Goal: Navigation & Orientation: Find specific page/section

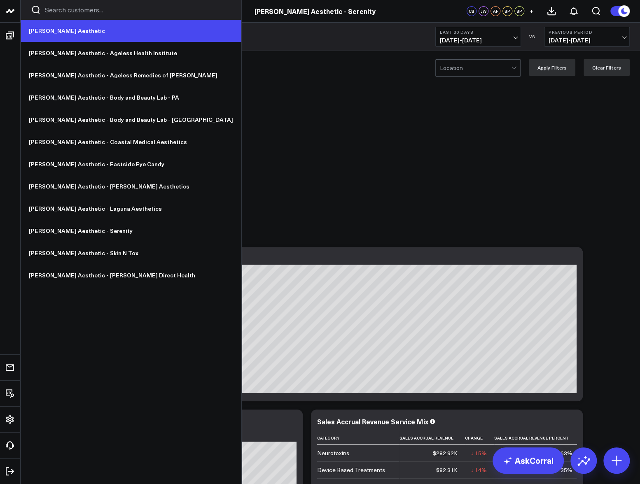
click at [50, 36] on link "[PERSON_NAME] Aesthetic" at bounding box center [131, 31] width 221 height 22
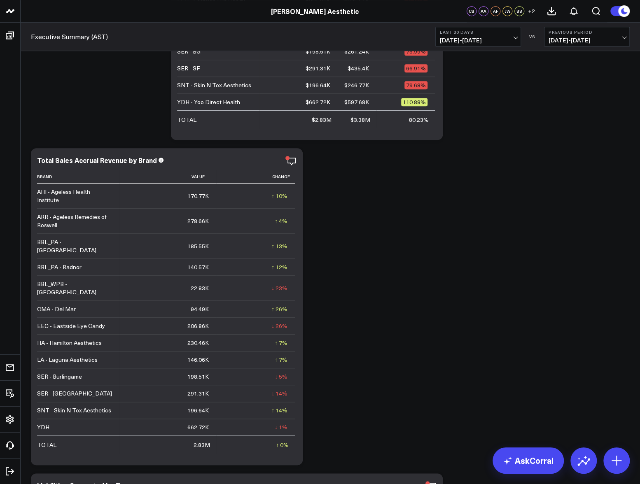
scroll to position [263, 0]
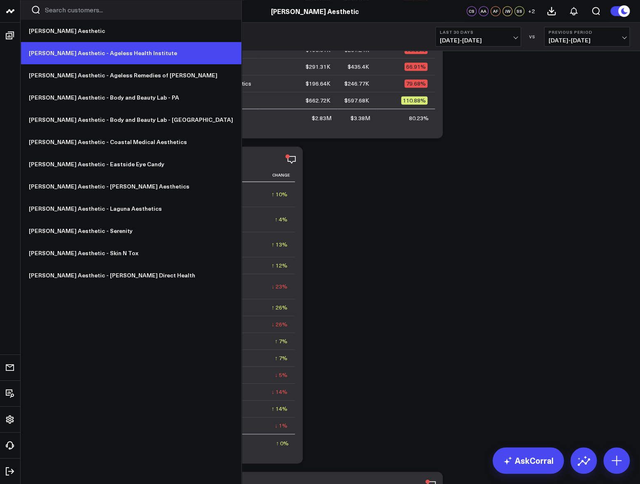
click at [84, 52] on link "[PERSON_NAME] Aesthetic - Ageless Health Institute" at bounding box center [131, 53] width 221 height 22
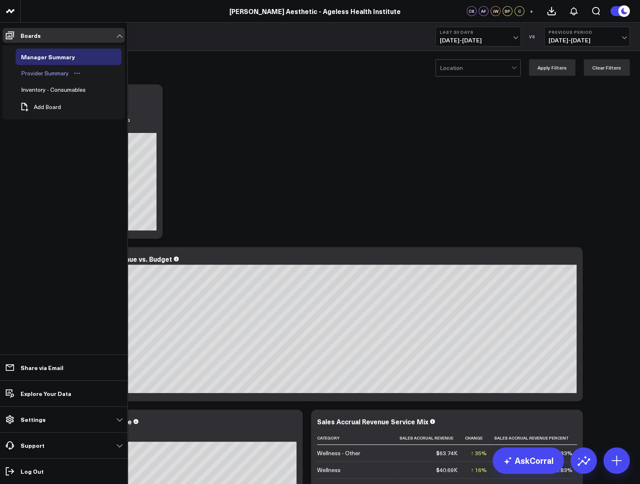
click at [42, 74] on div "Provider Summary" at bounding box center [45, 73] width 52 height 10
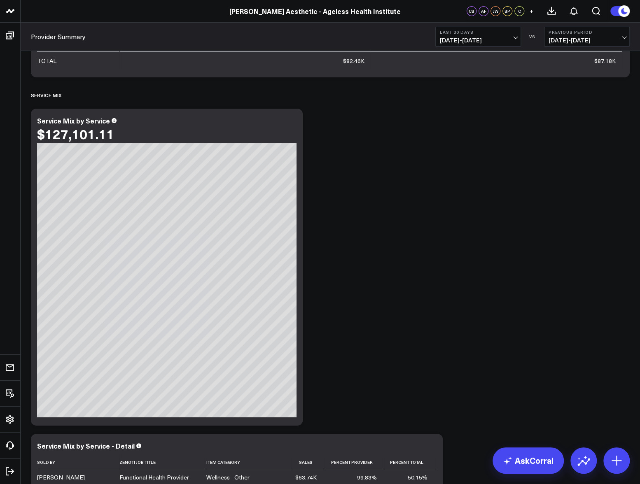
scroll to position [1870, 0]
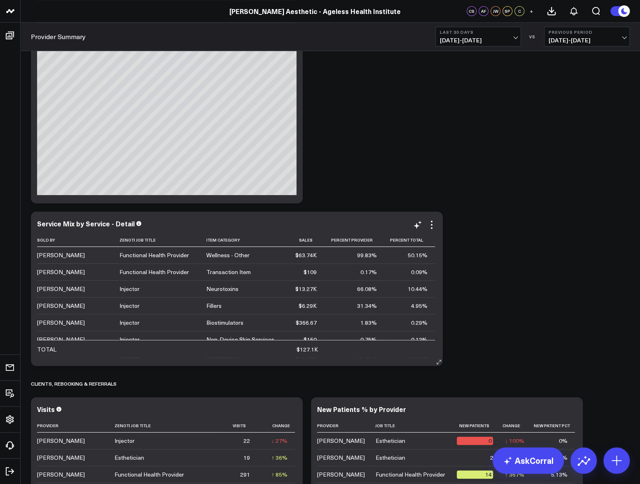
click at [365, 256] on div "99.83%" at bounding box center [367, 255] width 20 height 8
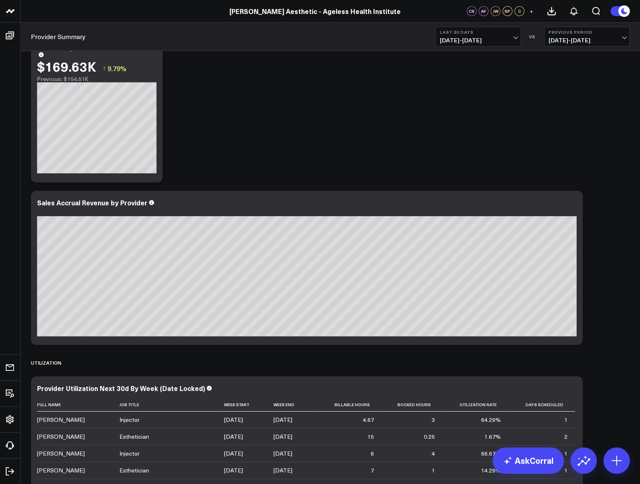
scroll to position [0, 0]
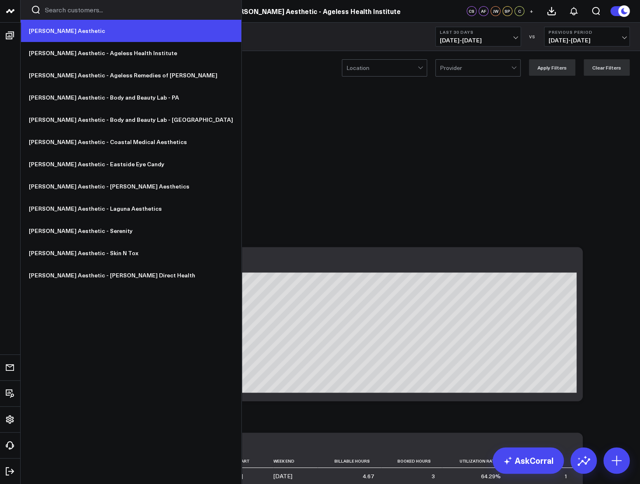
click at [49, 32] on link "[PERSON_NAME] Aesthetic" at bounding box center [131, 31] width 221 height 22
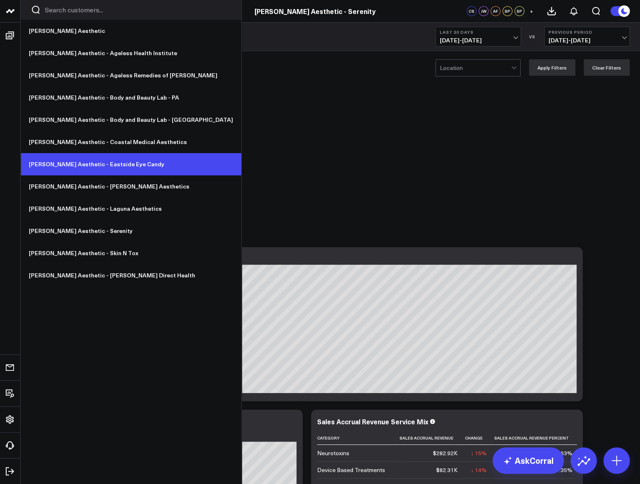
click at [92, 166] on link "[PERSON_NAME] Aesthetic - Eastside Eye Candy" at bounding box center [131, 164] width 221 height 22
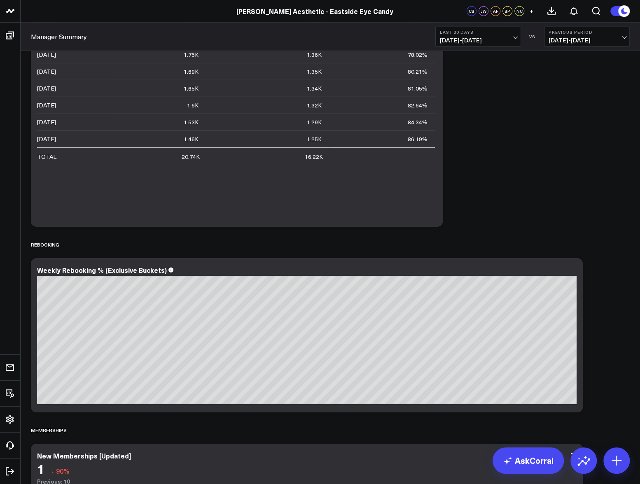
scroll to position [1359, 0]
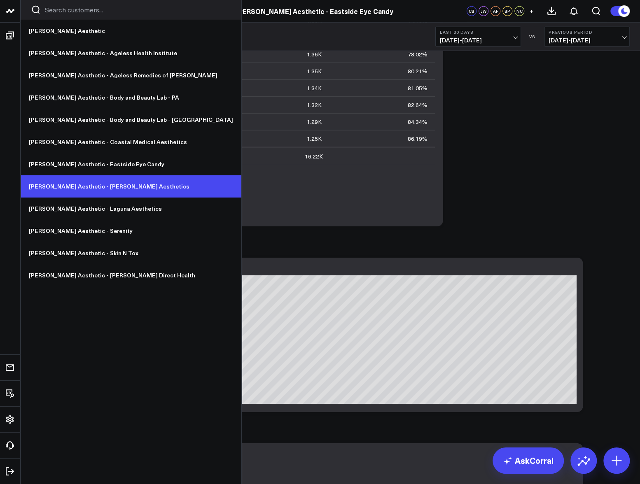
click at [100, 187] on link "[PERSON_NAME] Aesthetic - [PERSON_NAME] Aesthetics" at bounding box center [131, 186] width 221 height 22
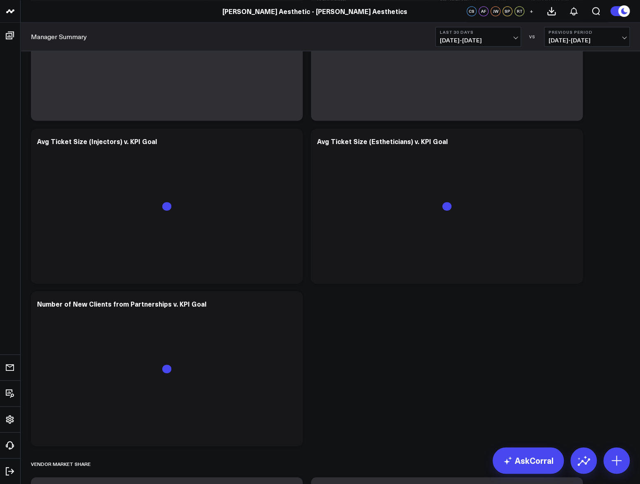
scroll to position [2531, 0]
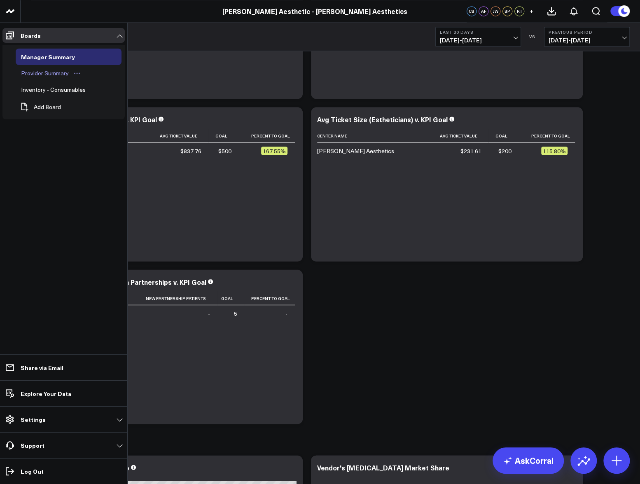
click at [47, 77] on div "Provider Summary" at bounding box center [45, 73] width 52 height 10
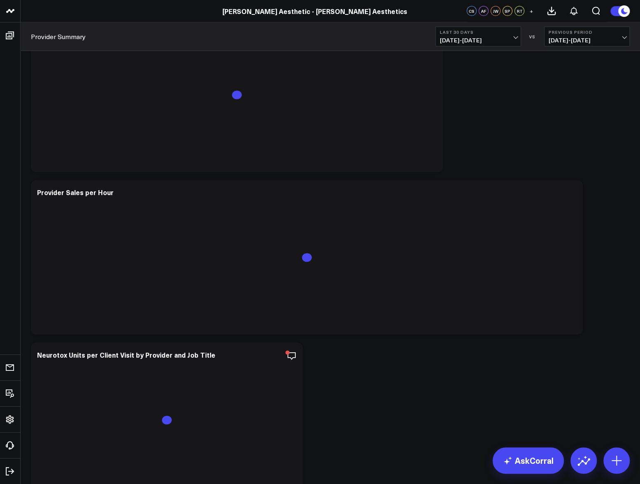
scroll to position [1093, 0]
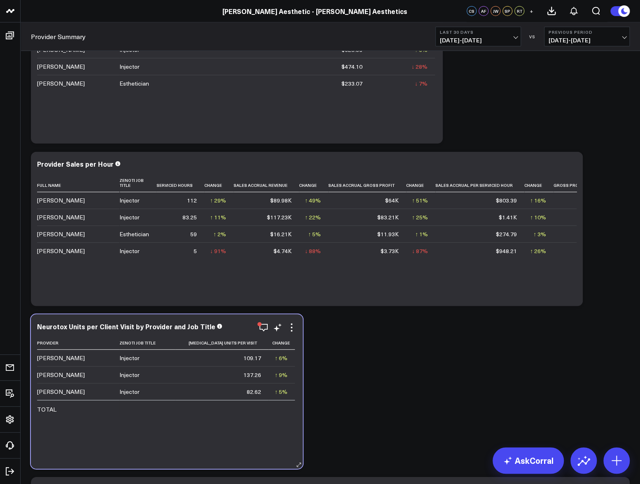
click at [219, 452] on div "Provider Zenoti Job Title [MEDICAL_DATA] Units Per Visit Change [PERSON_NAME] I…" at bounding box center [166, 398] width 259 height 124
